Goal: Task Accomplishment & Management: Complete application form

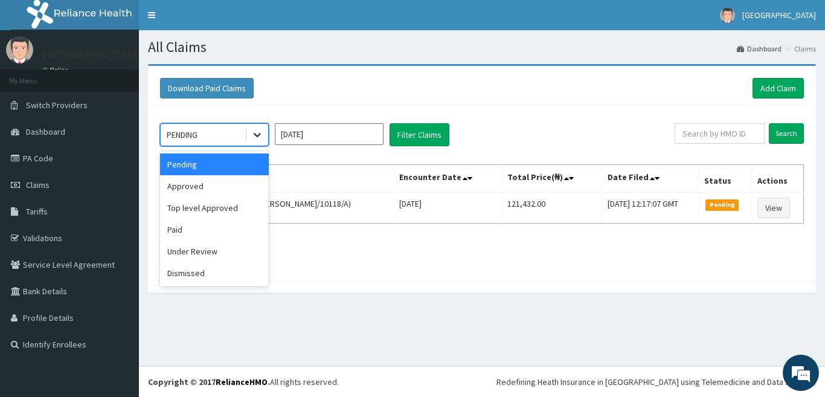
click at [260, 135] on icon at bounding box center [257, 135] width 12 height 12
click at [206, 249] on div "Under Review" at bounding box center [214, 251] width 109 height 22
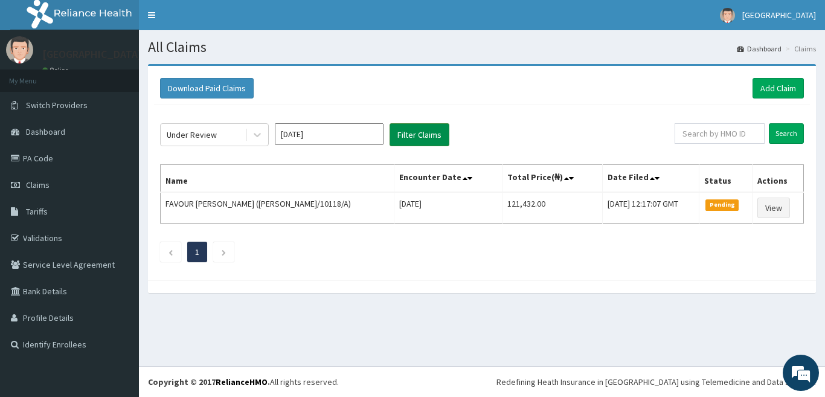
click at [422, 137] on button "Filter Claims" at bounding box center [419, 134] width 60 height 23
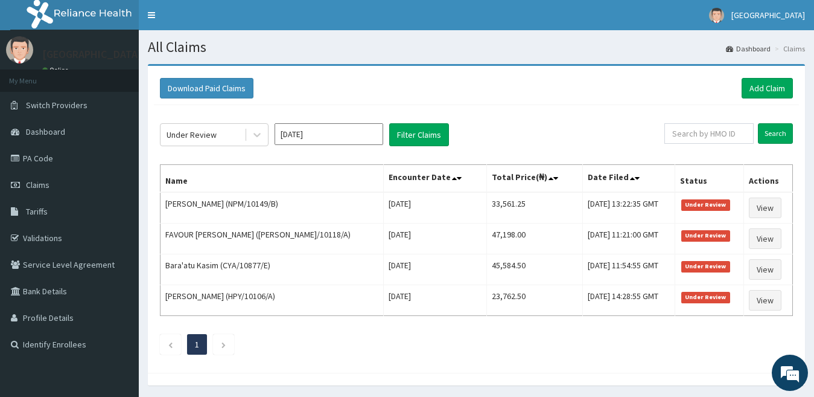
click at [320, 139] on input "[DATE]" at bounding box center [329, 134] width 109 height 22
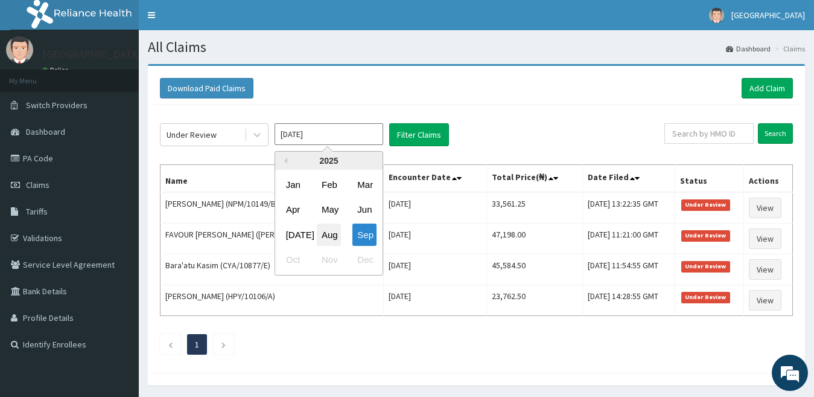
click at [334, 240] on div "Aug" at bounding box center [329, 234] width 24 height 22
type input "Aug 2025"
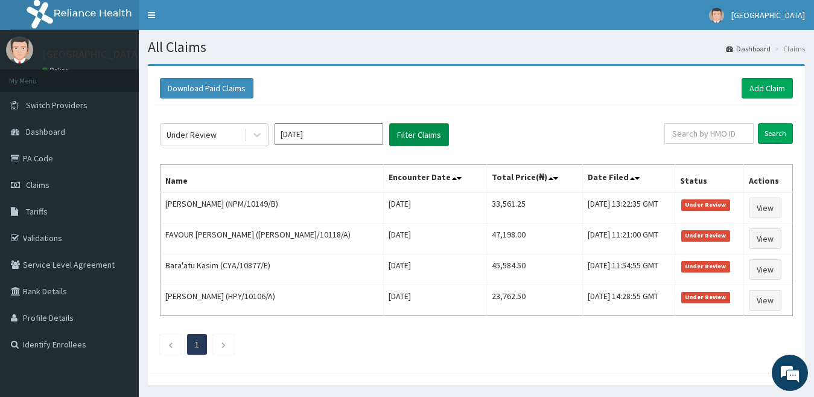
click at [421, 139] on button "Filter Claims" at bounding box center [419, 134] width 60 height 23
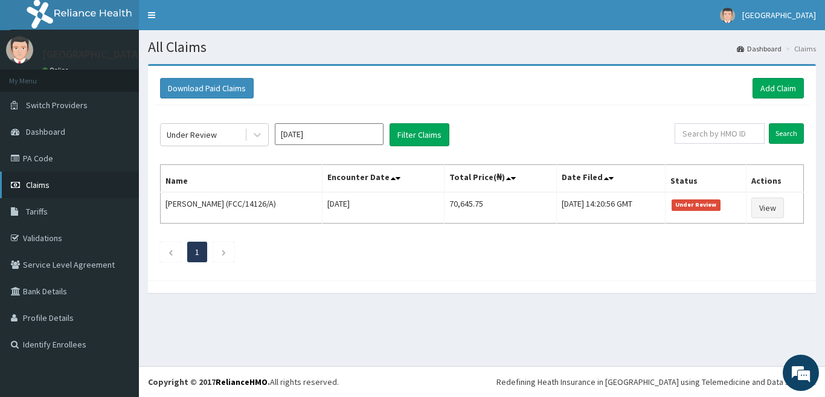
click at [46, 177] on link "Claims" at bounding box center [69, 184] width 139 height 27
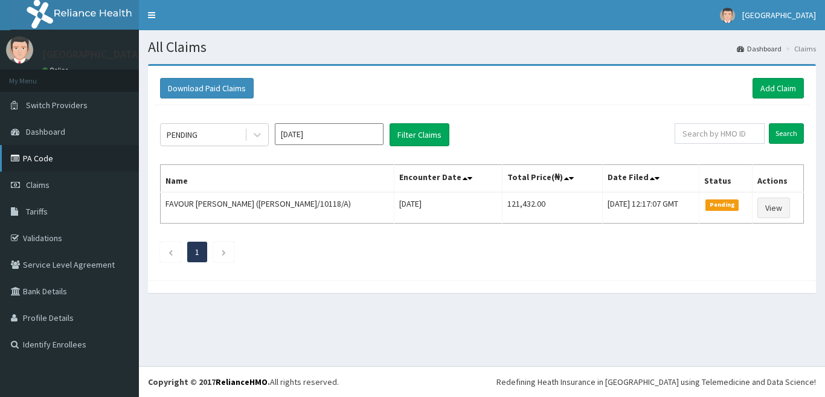
click at [42, 161] on link "PA Code" at bounding box center [69, 158] width 139 height 27
click at [51, 156] on link "PA Code" at bounding box center [69, 158] width 139 height 27
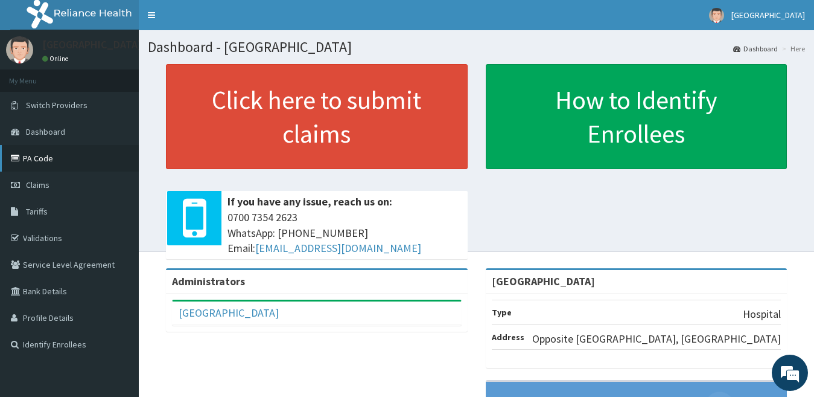
click at [43, 159] on link "PA Code" at bounding box center [69, 158] width 139 height 27
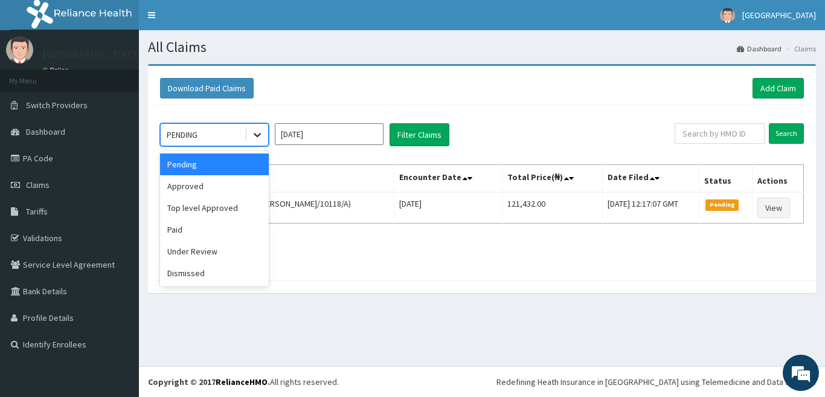
click at [259, 130] on icon at bounding box center [257, 135] width 12 height 12
click at [209, 187] on div "Approved" at bounding box center [214, 186] width 109 height 22
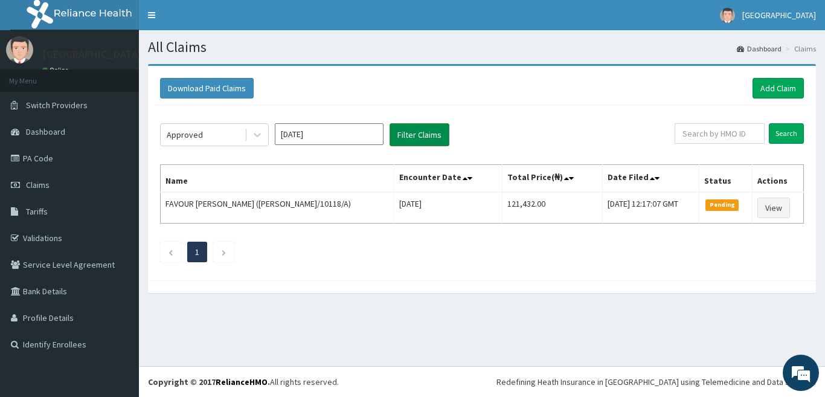
click at [401, 138] on button "Filter Claims" at bounding box center [419, 134] width 60 height 23
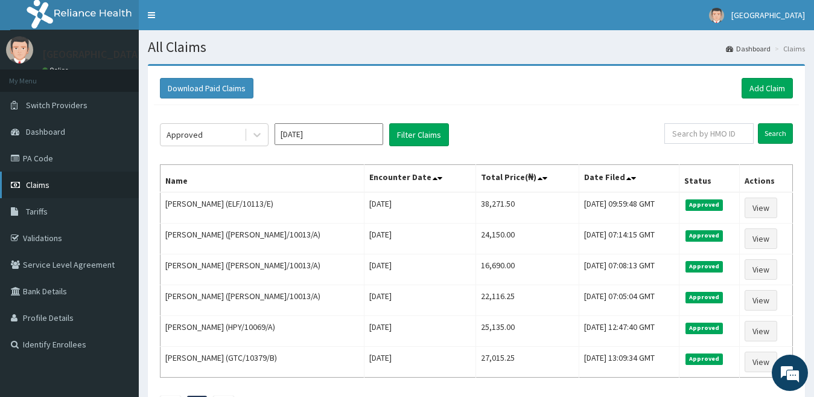
click at [50, 181] on link "Claims" at bounding box center [69, 184] width 139 height 27
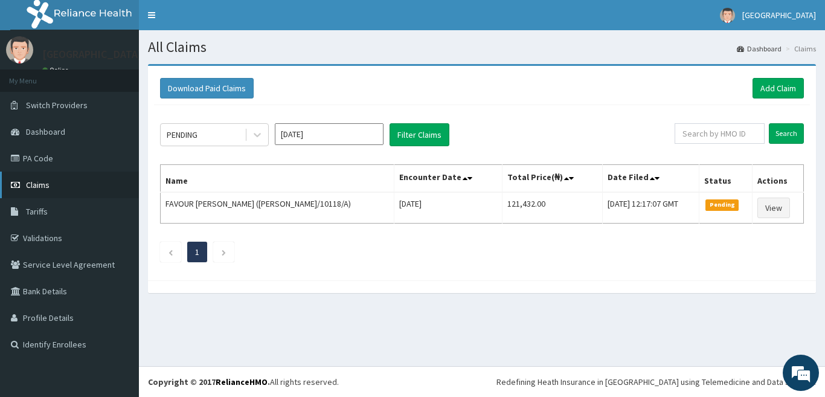
click at [47, 181] on span "Claims" at bounding box center [38, 184] width 24 height 11
click at [763, 92] on link "Add Claim" at bounding box center [777, 88] width 51 height 21
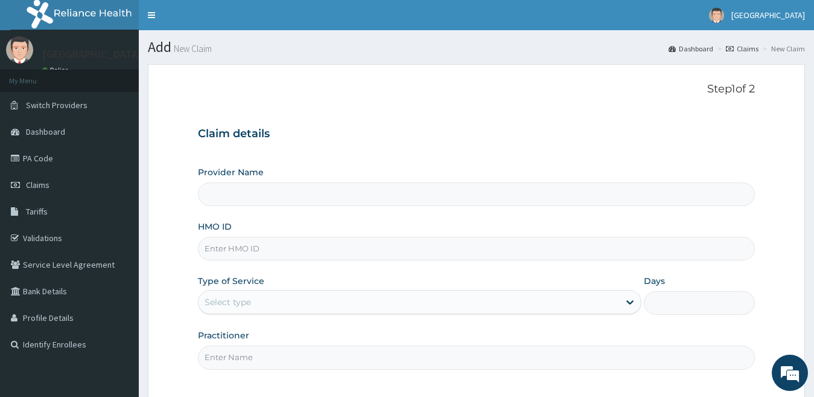
type input "[GEOGRAPHIC_DATA]"
click at [494, 252] on input "HMO ID" at bounding box center [477, 249] width 558 height 24
type input "EEE/10004/C"
click at [484, 308] on div "Select type" at bounding box center [409, 301] width 421 height 19
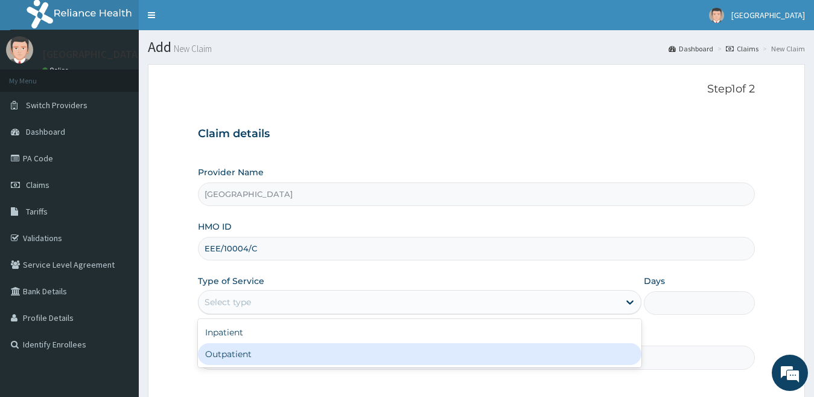
click at [499, 354] on div "Outpatient" at bounding box center [420, 354] width 444 height 22
type input "1"
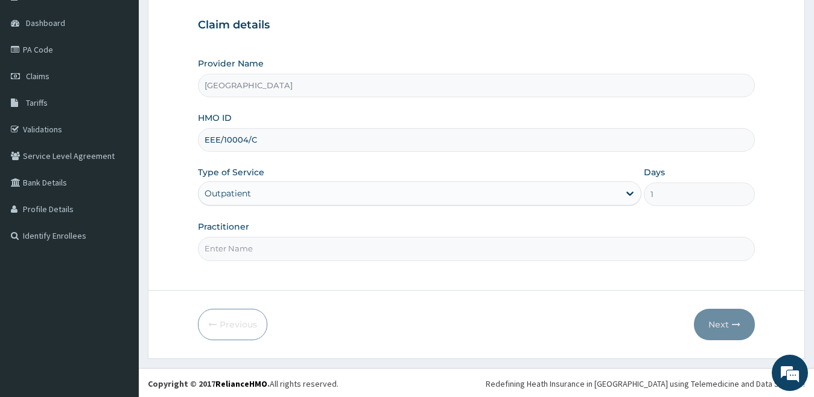
scroll to position [110, 0]
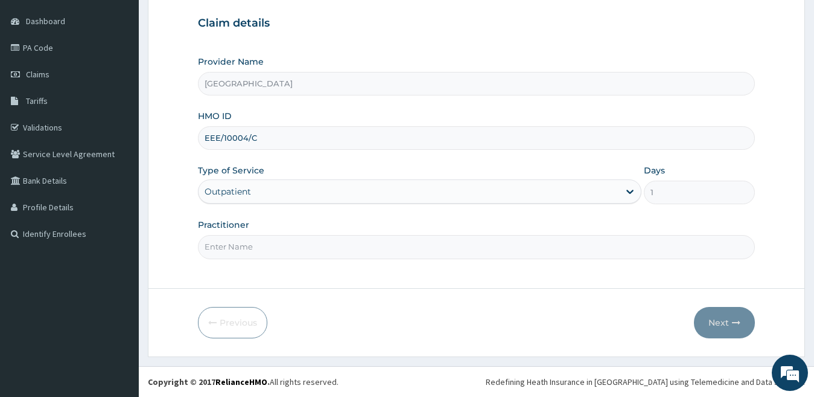
click at [677, 249] on input "Practitioner" at bounding box center [477, 247] width 558 height 24
type input "ONOJA"
click at [716, 325] on button "Next" at bounding box center [724, 322] width 61 height 31
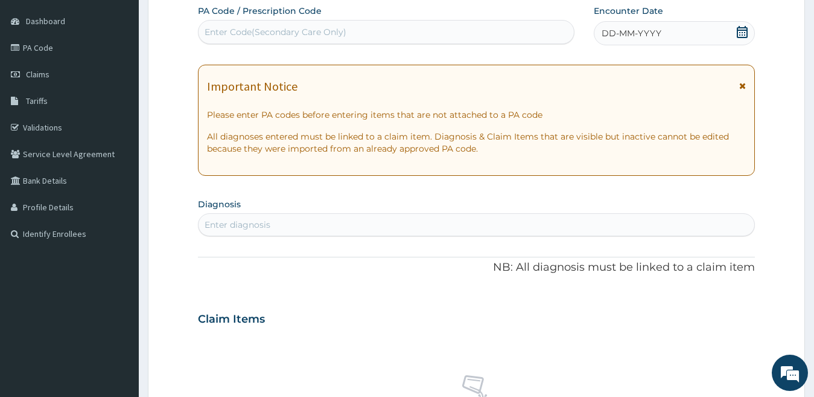
click at [619, 34] on span "DD-MM-YYYY" at bounding box center [632, 33] width 60 height 12
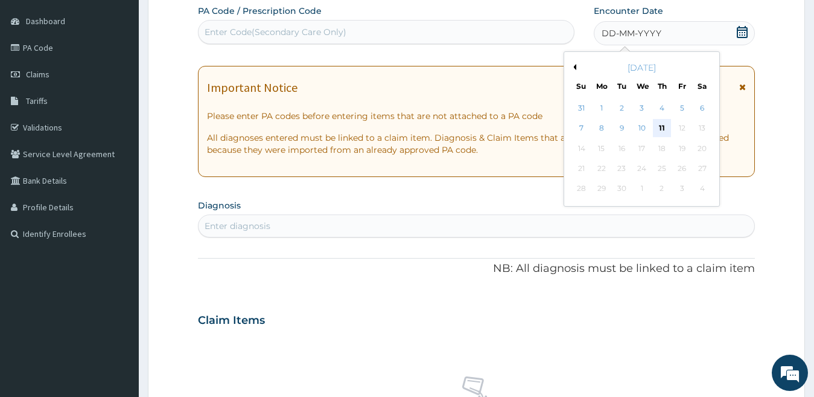
click at [663, 125] on div "11" at bounding box center [662, 129] width 18 height 18
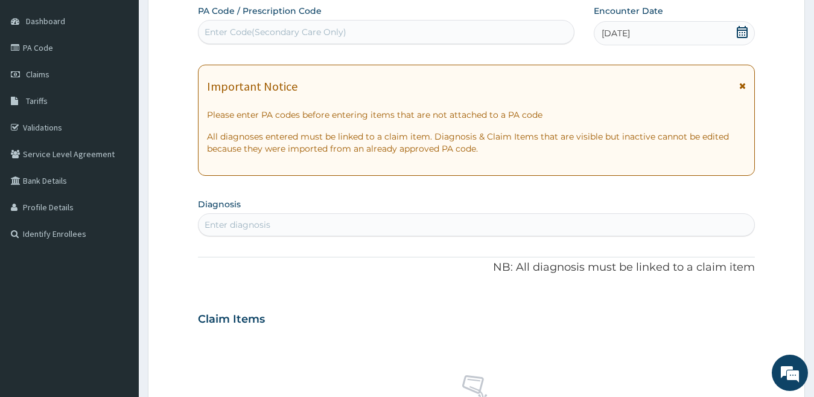
click at [585, 232] on div "Enter diagnosis" at bounding box center [477, 224] width 557 height 19
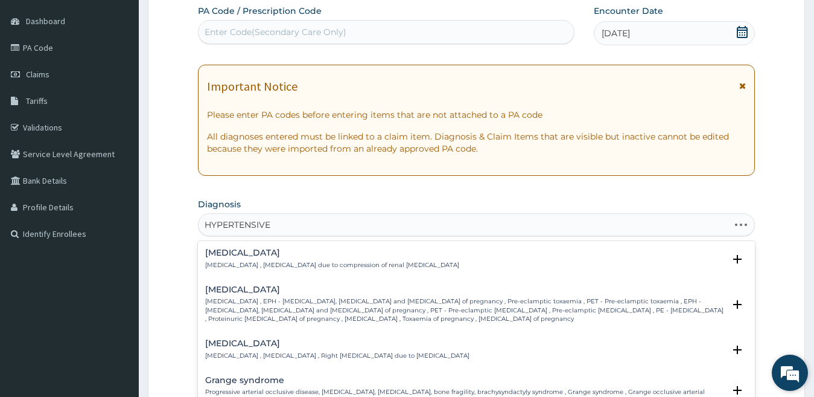
type input "HYPERTENSIVE"
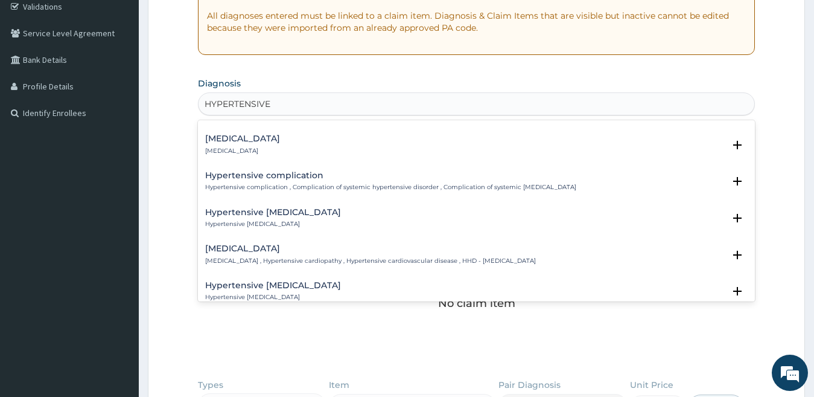
scroll to position [217, 0]
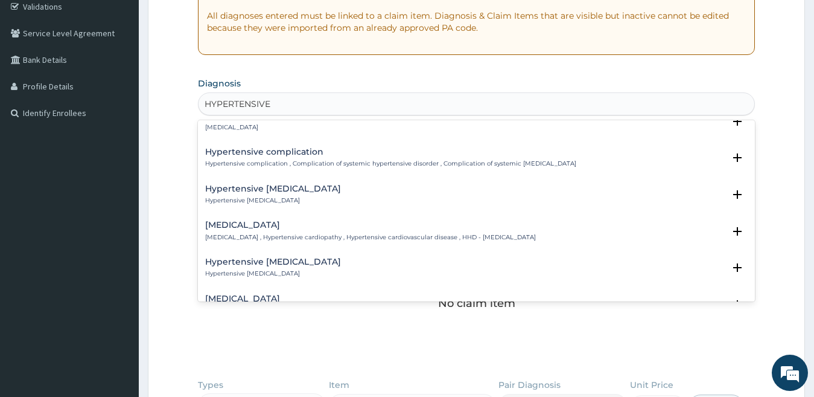
click at [229, 226] on h4 "Hypertensive heart disease" at bounding box center [370, 224] width 331 height 9
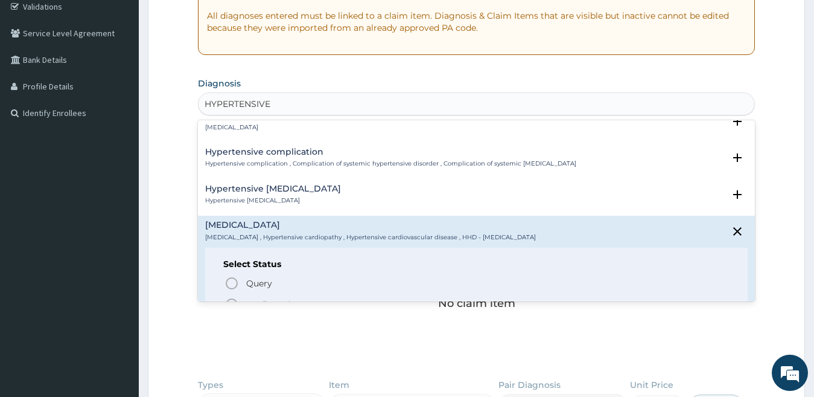
click at [229, 299] on icon "status option filled" at bounding box center [232, 304] width 14 height 14
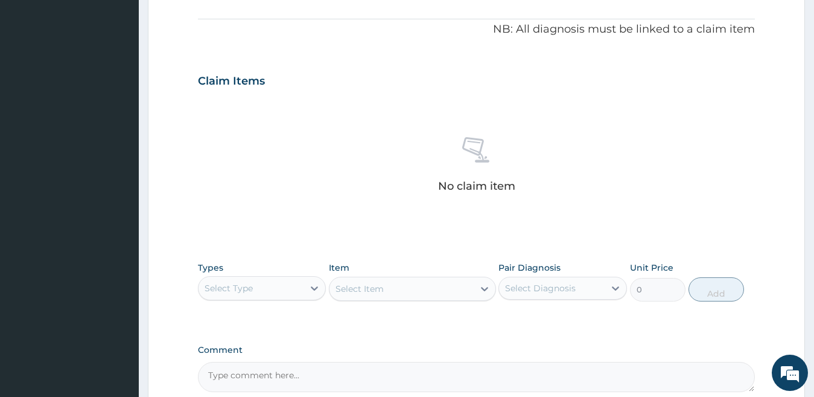
scroll to position [412, 0]
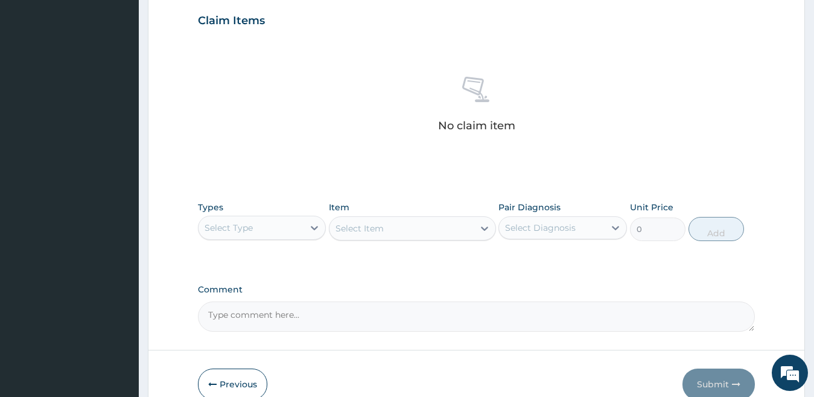
click at [298, 230] on div "Select Type" at bounding box center [252, 227] width 106 height 19
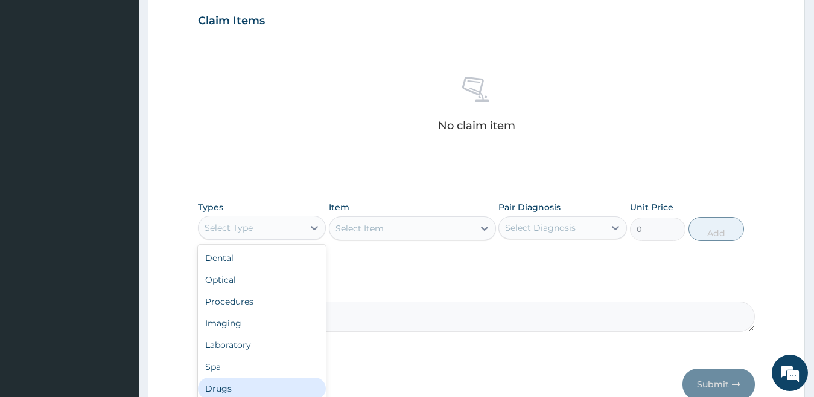
click at [240, 382] on div "Drugs" at bounding box center [262, 388] width 129 height 22
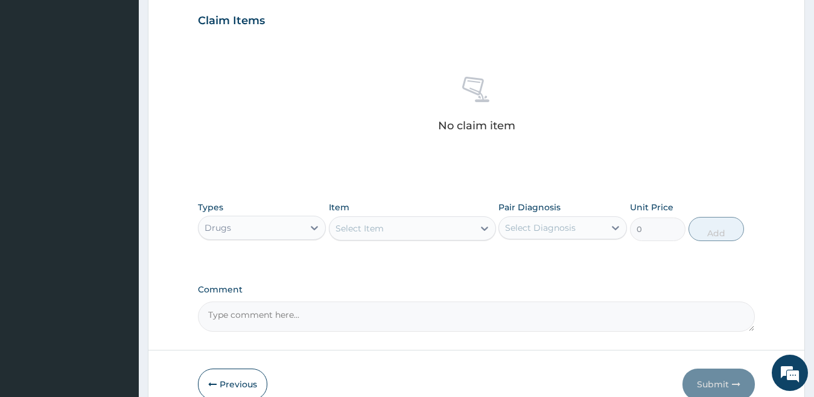
click at [469, 238] on div "Select Item" at bounding box center [412, 228] width 167 height 24
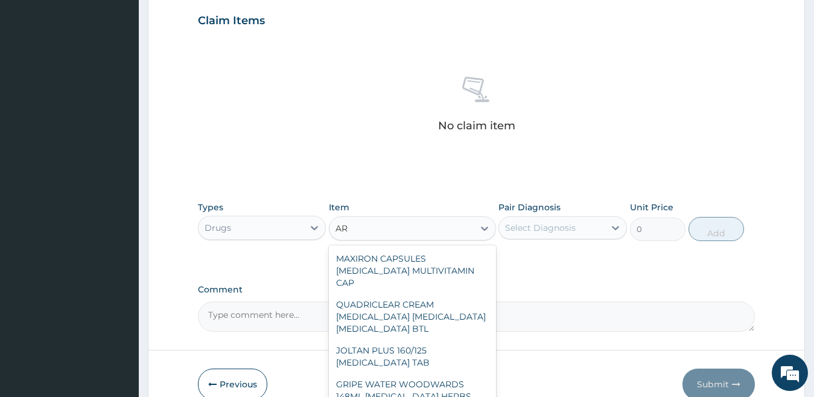
type input "A"
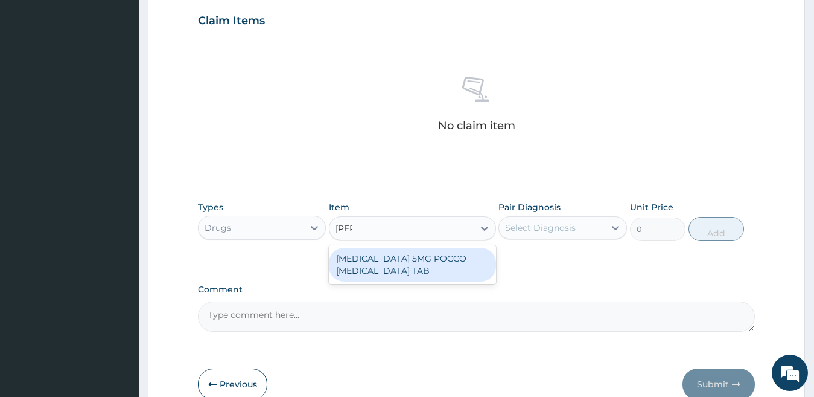
type input "LISIN"
click at [466, 263] on div "LISINOPRIL 5MG POCCO LISINOPRIL TAB" at bounding box center [412, 265] width 167 height 34
type input "741.75"
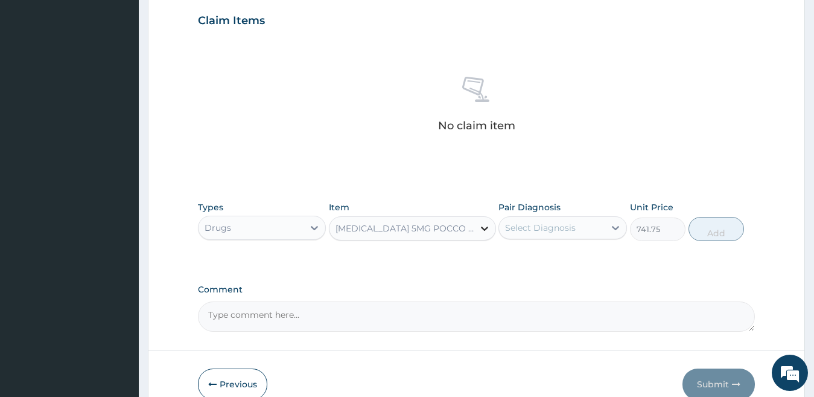
click at [481, 230] on icon at bounding box center [485, 228] width 12 height 12
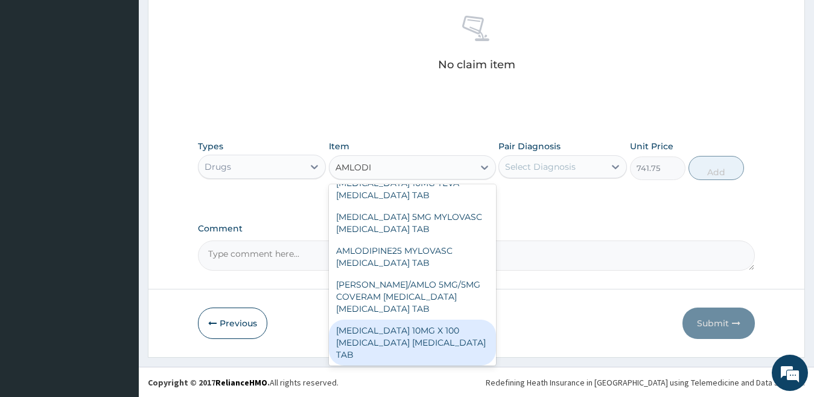
scroll to position [474, 0]
type input "AMLODIPINE"
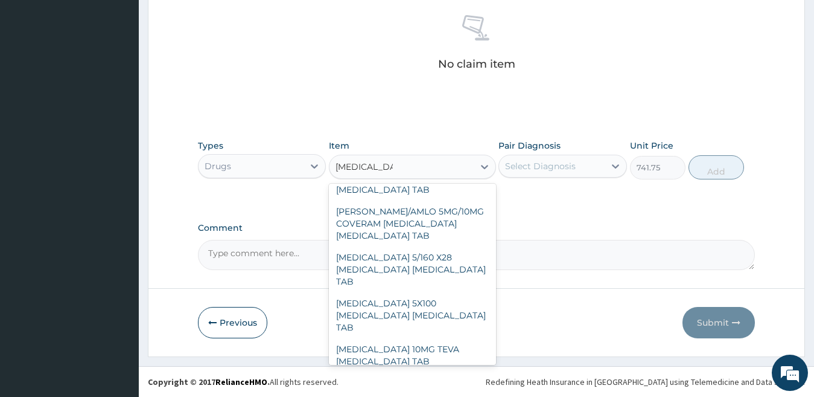
scroll to position [0, 0]
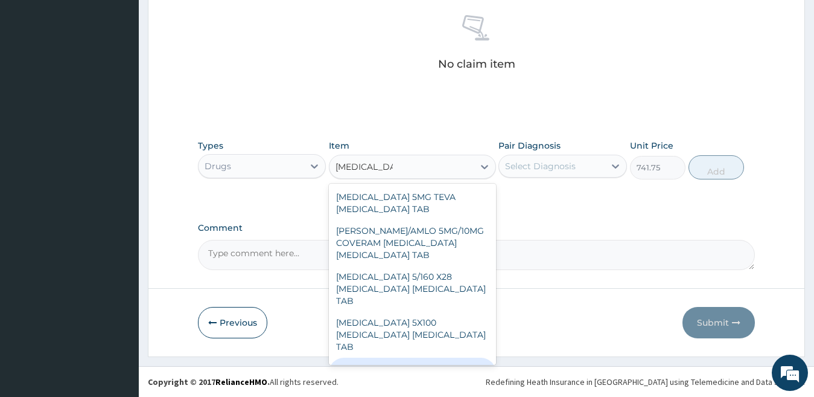
click at [414, 357] on div "AMLODIPINE 10MG TEVA AMLODIPINE TAB" at bounding box center [412, 374] width 167 height 34
type input "1181.625"
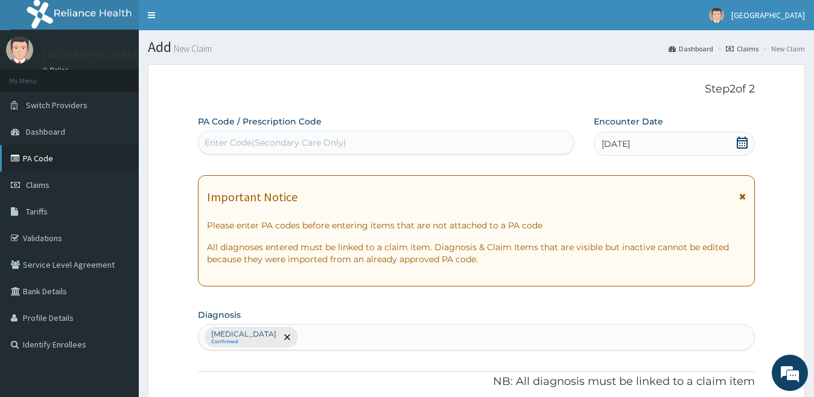
click at [53, 155] on link "PA Code" at bounding box center [69, 158] width 139 height 27
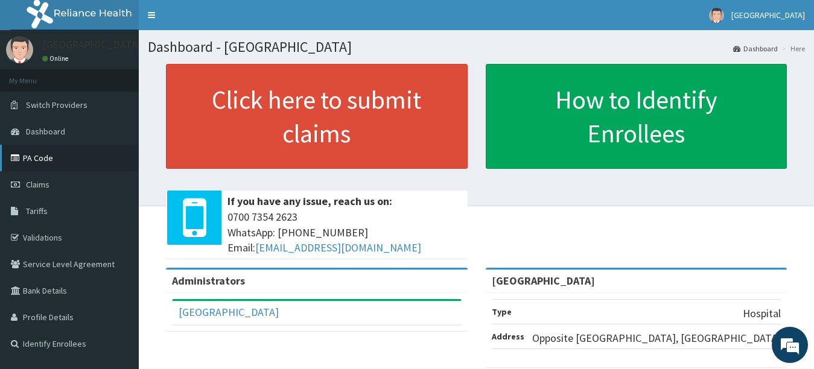
click at [40, 158] on link "PA Code" at bounding box center [69, 158] width 139 height 27
click at [54, 161] on link "PA Code" at bounding box center [69, 158] width 139 height 27
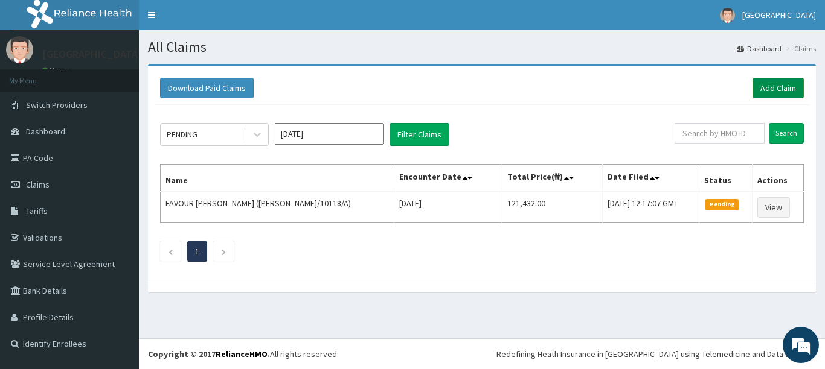
click at [762, 85] on link "Add Claim" at bounding box center [777, 88] width 51 height 21
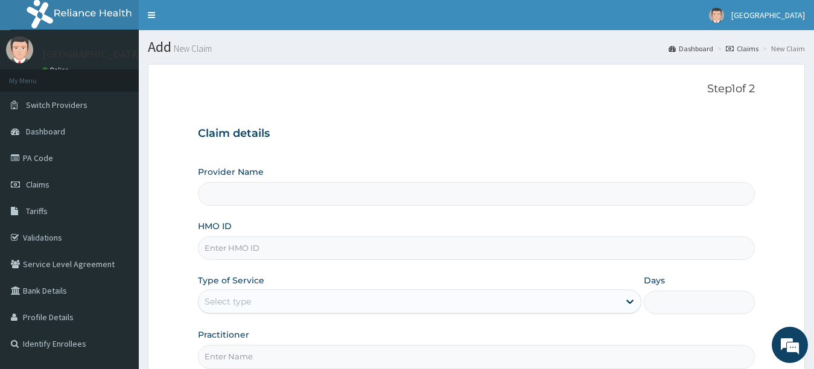
type input "[GEOGRAPHIC_DATA]"
click at [624, 249] on input "HMO ID" at bounding box center [477, 249] width 558 height 24
type input "e"
type input "R"
type input "ELF/10113/E"
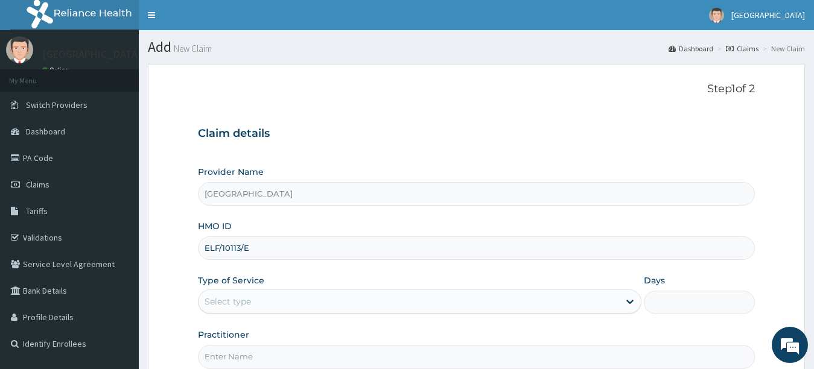
click at [610, 297] on div "Select type" at bounding box center [409, 301] width 421 height 19
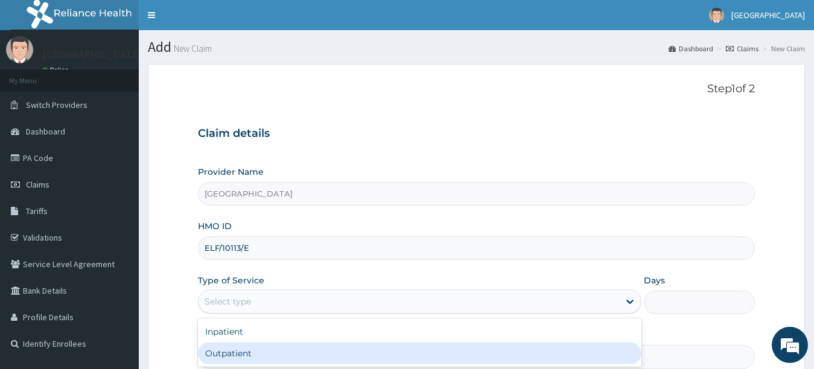
click at [604, 351] on div "Outpatient" at bounding box center [420, 354] width 444 height 22
type input "1"
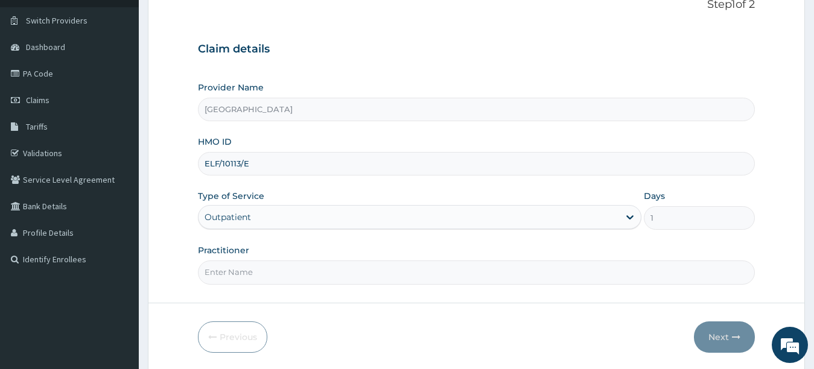
scroll to position [127, 0]
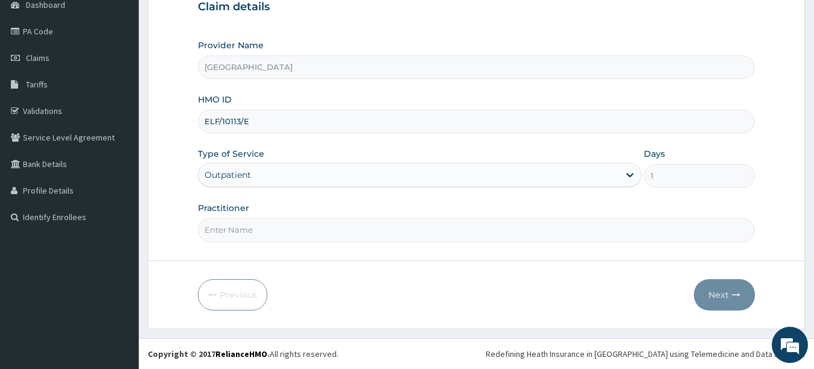
click at [742, 232] on input "Practitioner" at bounding box center [477, 231] width 558 height 24
type input "PETER"
click at [719, 295] on button "Next" at bounding box center [724, 294] width 61 height 31
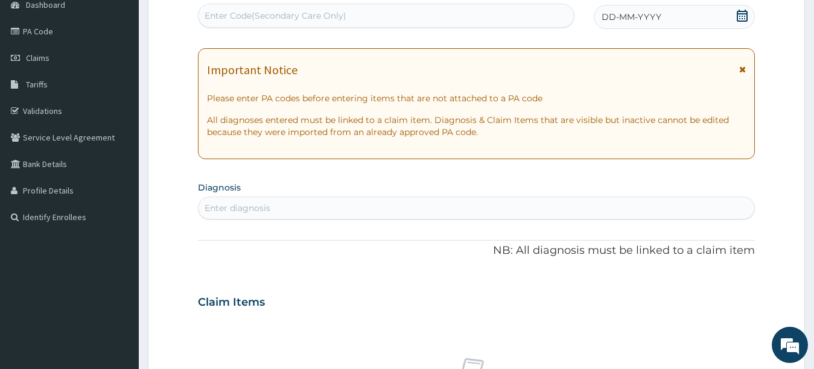
click at [514, 14] on div "Enter Code(Secondary Care Only)" at bounding box center [386, 15] width 375 height 19
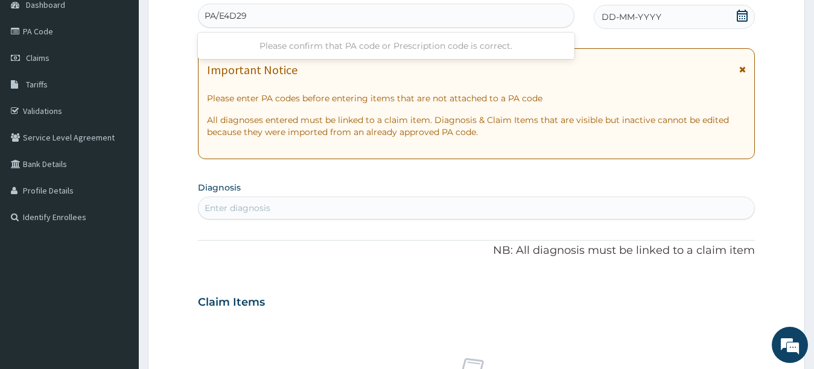
type input "PA/E4D299"
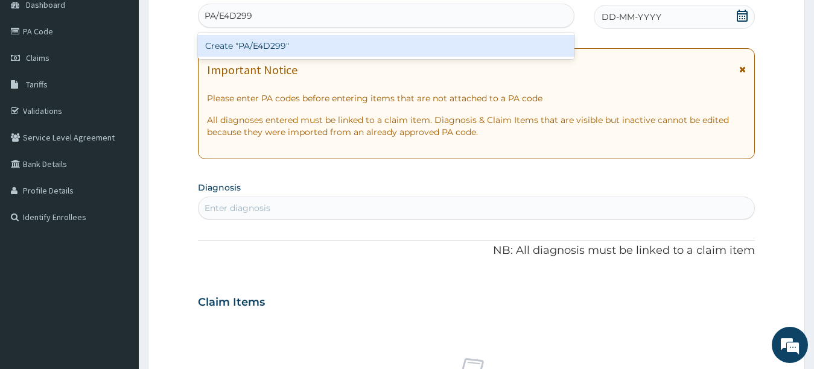
click at [514, 54] on div "Create "PA/E4D299"" at bounding box center [386, 46] width 377 height 22
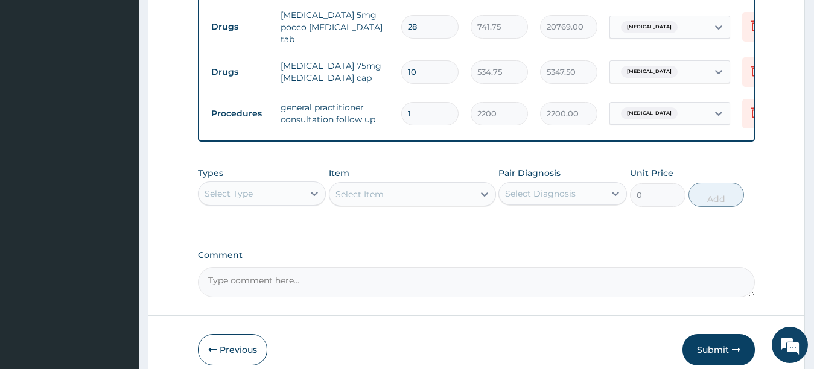
scroll to position [579, 0]
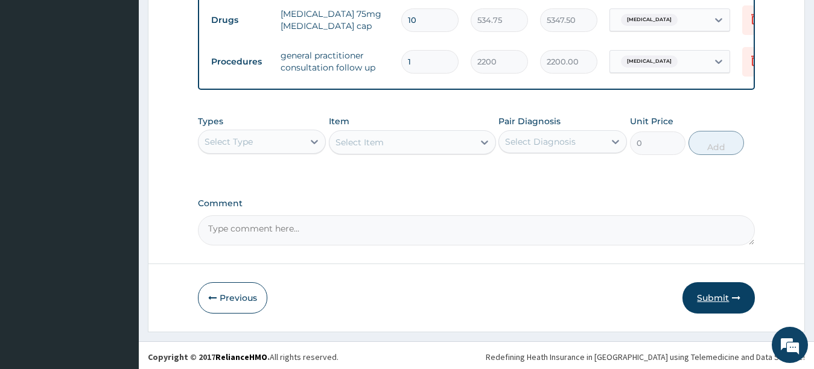
click at [711, 292] on button "Submit" at bounding box center [719, 298] width 72 height 31
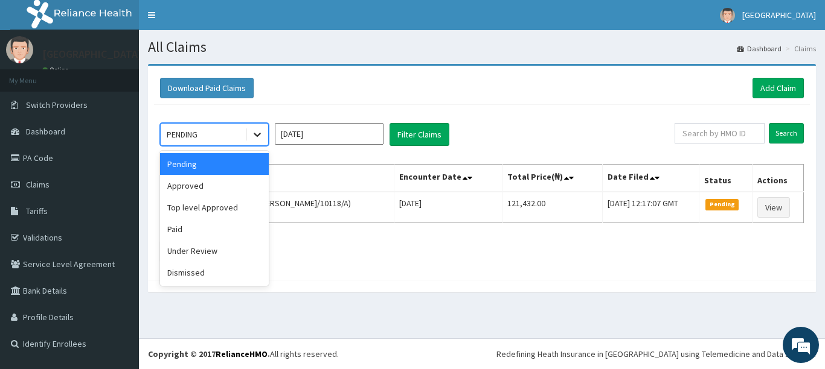
click at [255, 133] on icon at bounding box center [257, 135] width 12 height 12
click at [239, 188] on div "Approved" at bounding box center [214, 186] width 109 height 22
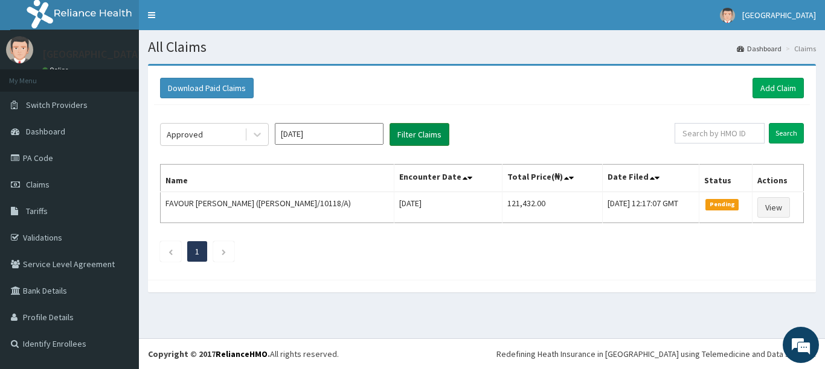
click at [420, 131] on button "Filter Claims" at bounding box center [419, 134] width 60 height 23
